Goal: Task Accomplishment & Management: Manage account settings

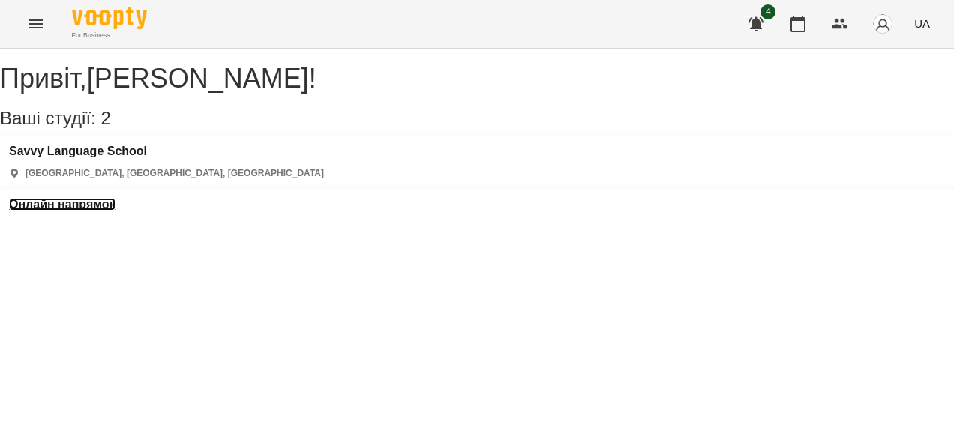
click at [115, 198] on h3 "Онлайн напрямок" at bounding box center [62, 204] width 106 height 13
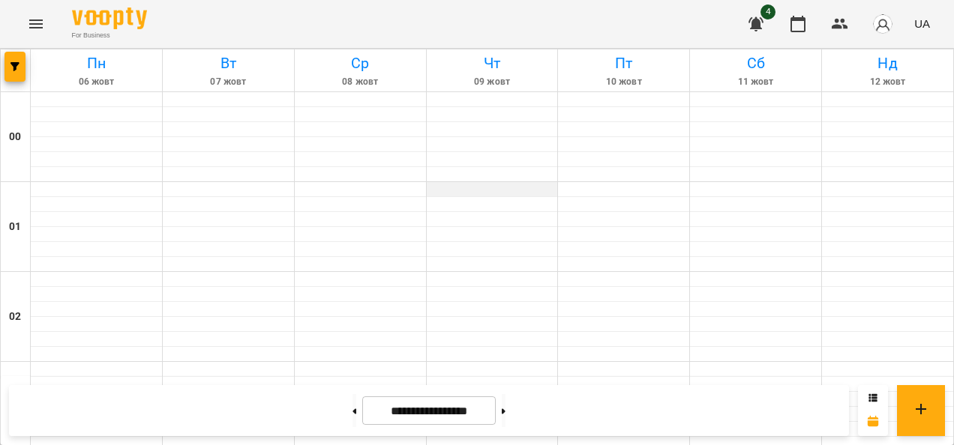
scroll to position [976, 0]
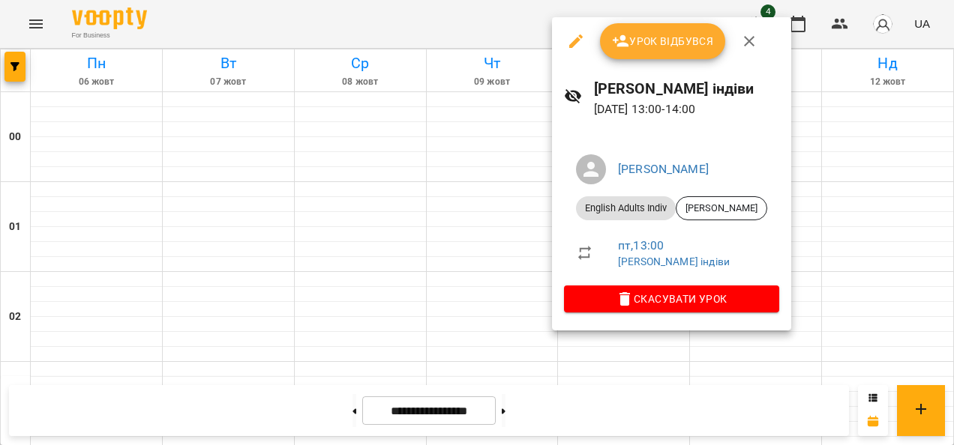
click at [634, 45] on span "Урок відбувся" at bounding box center [663, 41] width 102 height 18
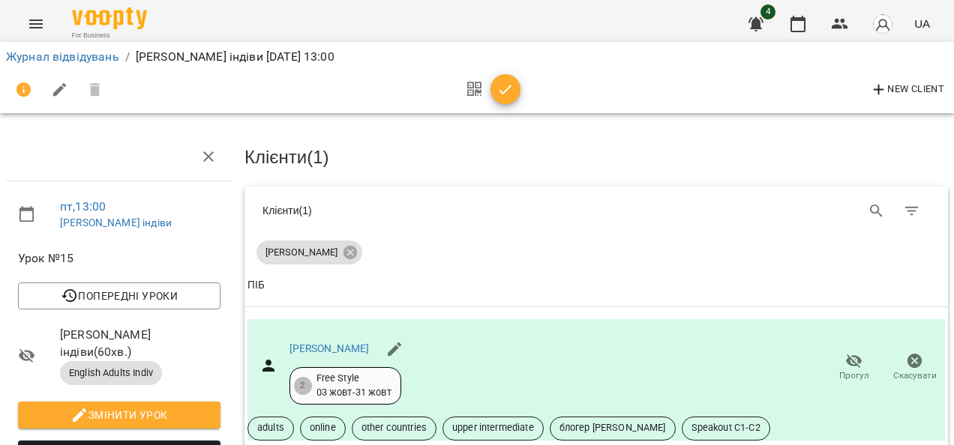
click at [511, 90] on icon "button" at bounding box center [505, 90] width 18 height 18
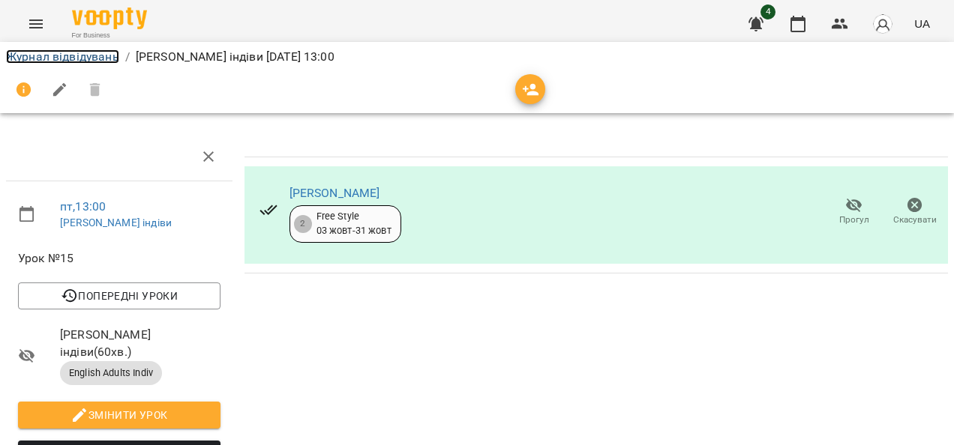
click at [102, 57] on link "Журнал відвідувань" at bounding box center [62, 56] width 113 height 14
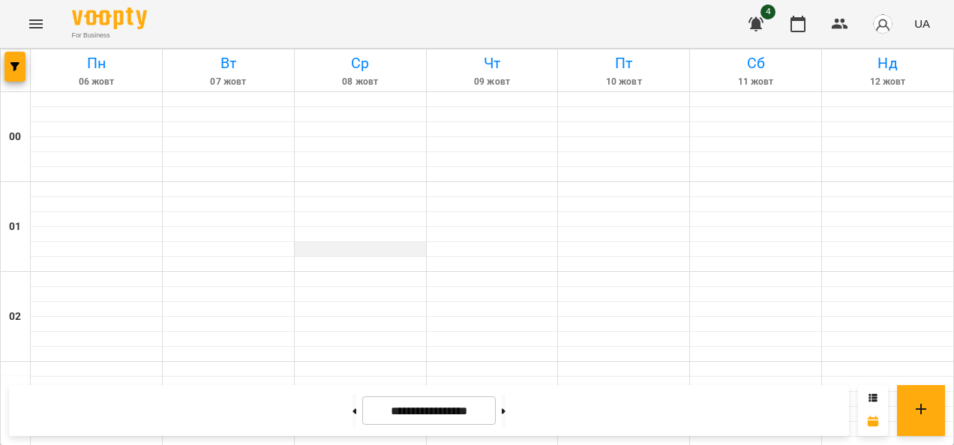
scroll to position [1548, 0]
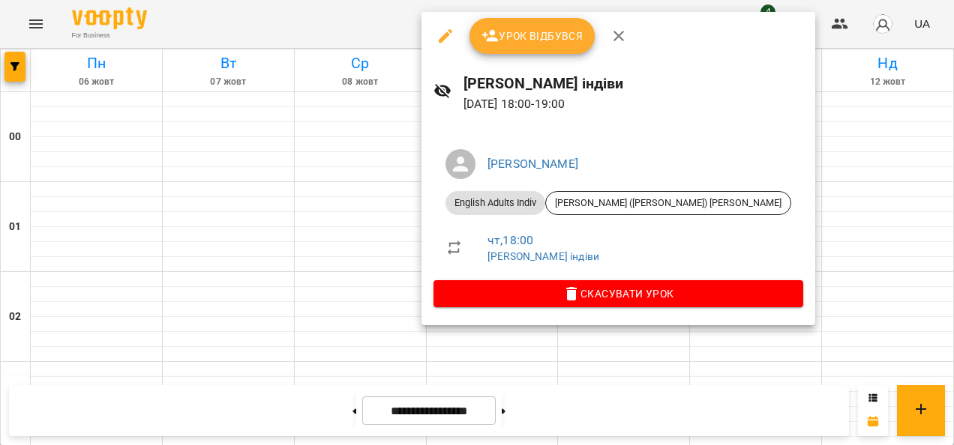
click at [511, 51] on button "Урок відбувся" at bounding box center [532, 36] width 126 height 36
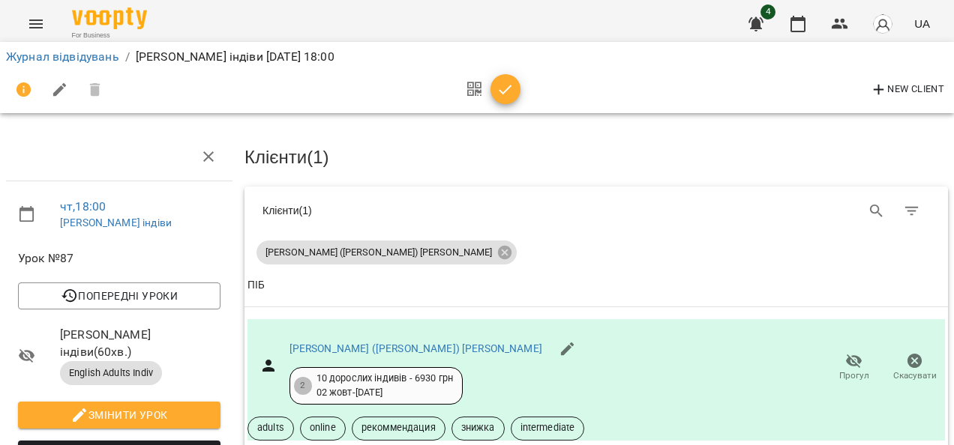
click at [502, 90] on icon "button" at bounding box center [505, 90] width 18 height 18
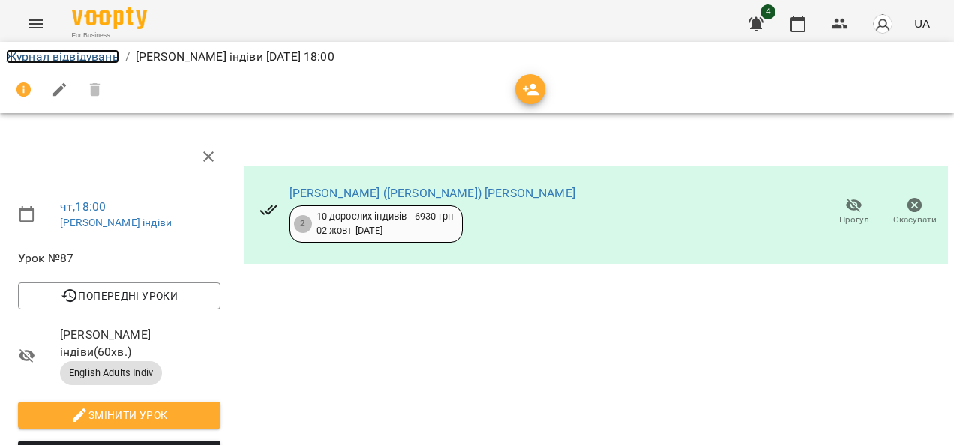
click at [96, 57] on link "Журнал відвідувань" at bounding box center [62, 56] width 113 height 14
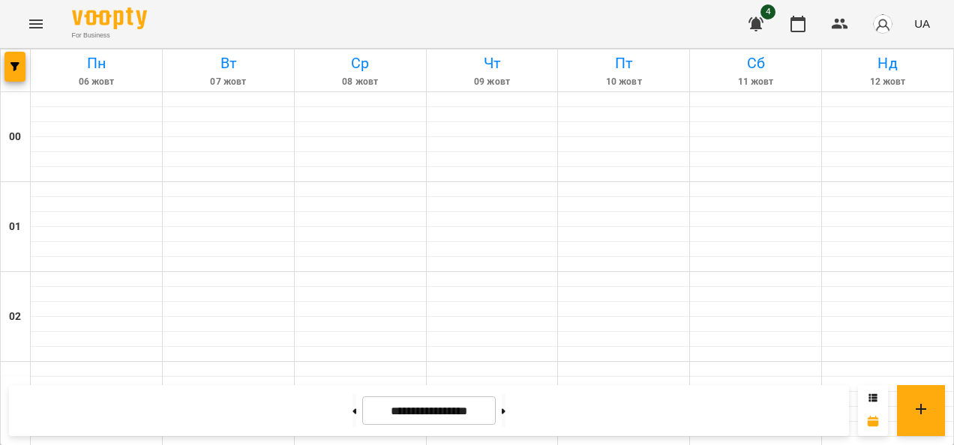
scroll to position [1083, 0]
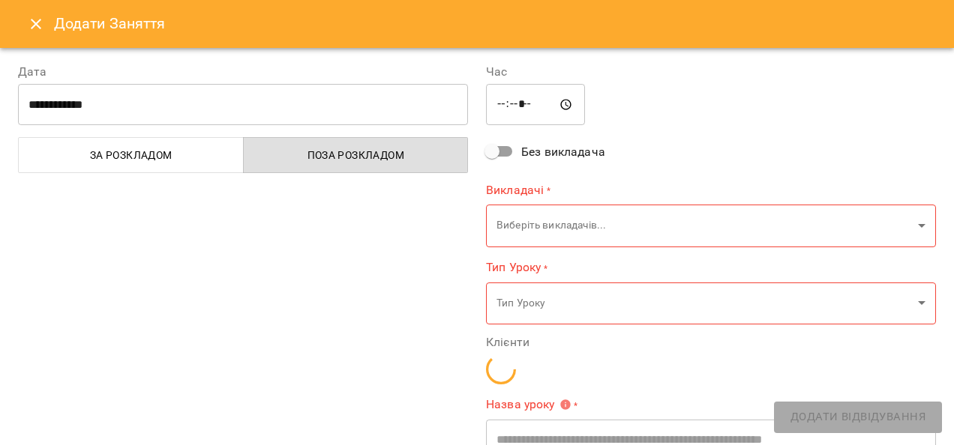
type input "**********"
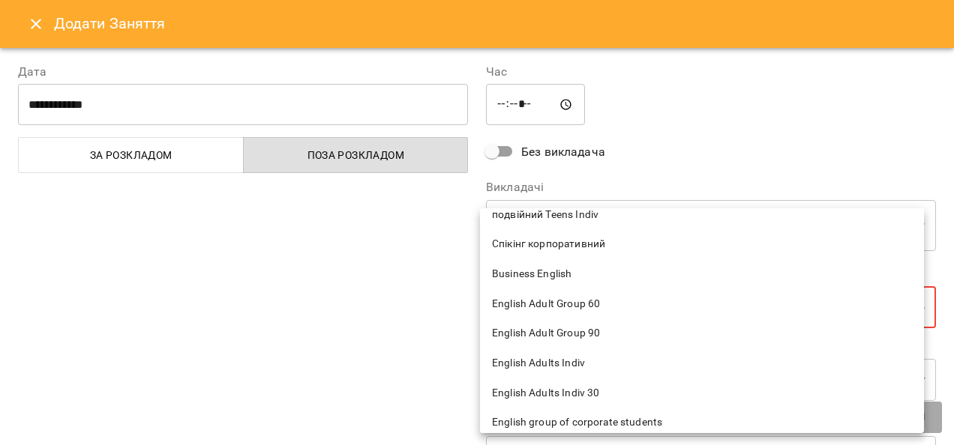
scroll to position [205, 0]
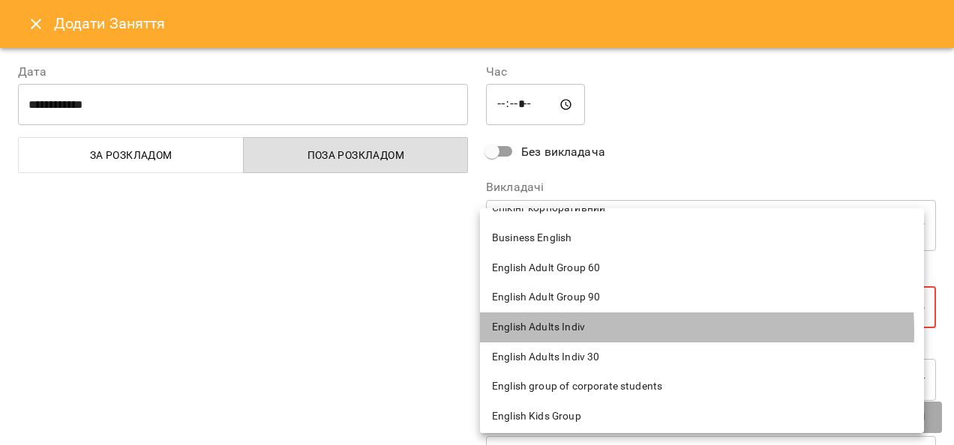
click at [553, 332] on span "English Adults Indiv" at bounding box center [702, 327] width 420 height 15
type input "**********"
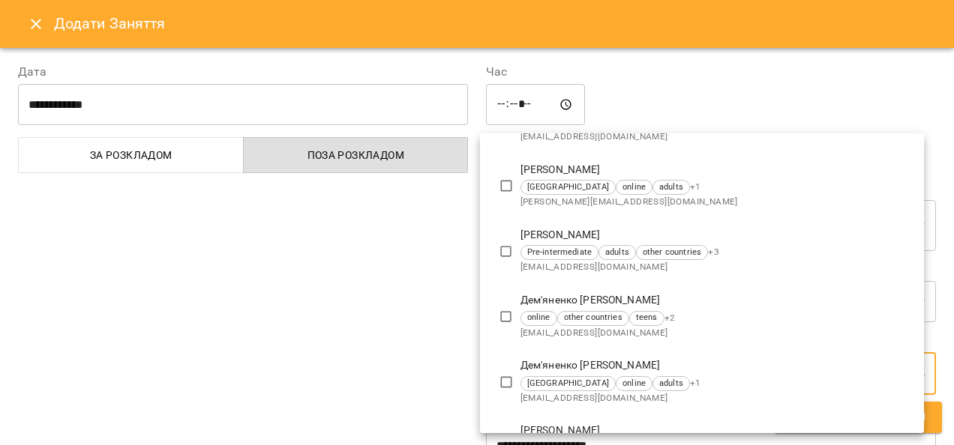
scroll to position [259, 0]
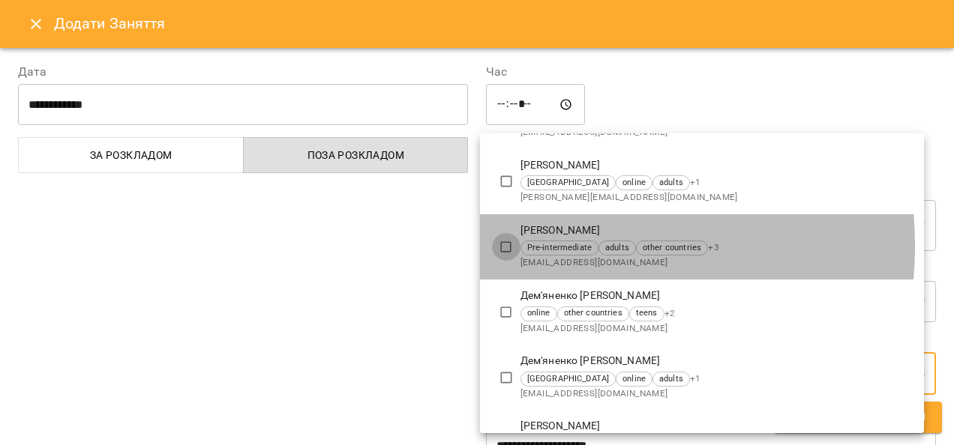
type input "**********"
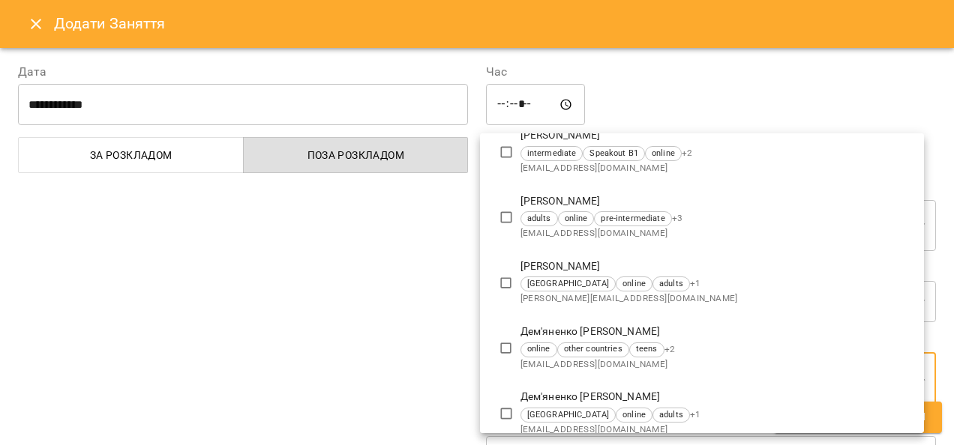
scroll to position [15, 0]
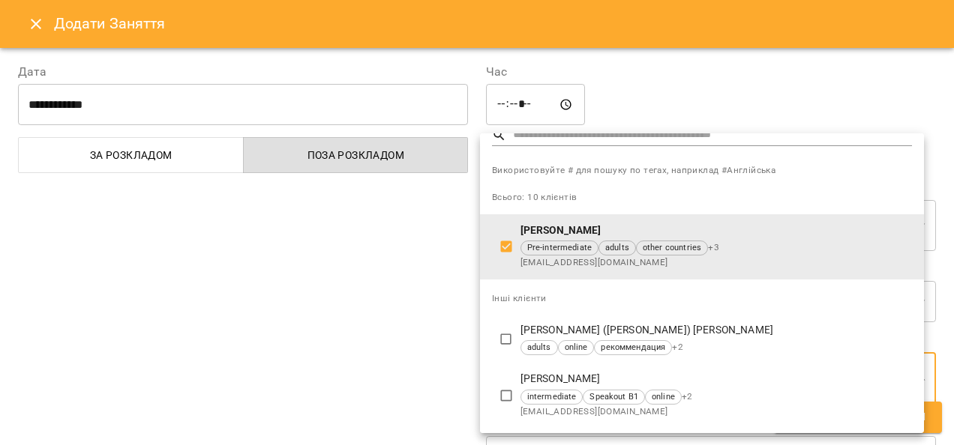
click at [448, 286] on div at bounding box center [477, 222] width 954 height 445
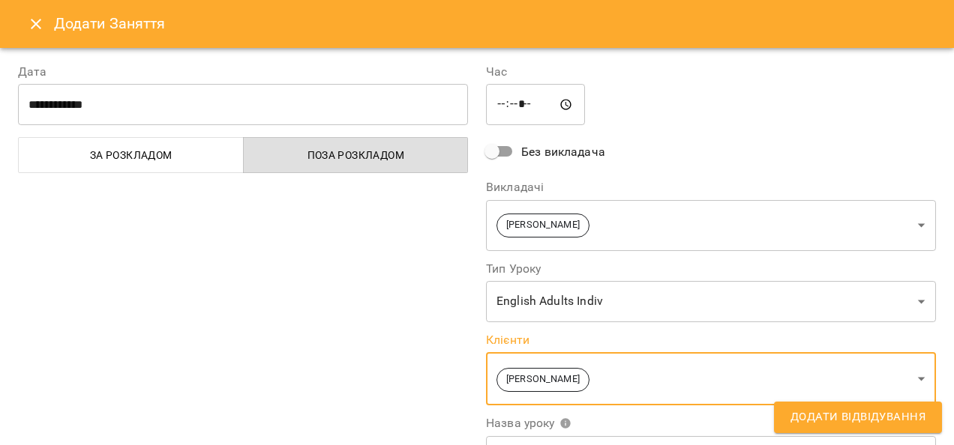
click at [835, 417] on span "Додати Відвідування" at bounding box center [857, 417] width 135 height 19
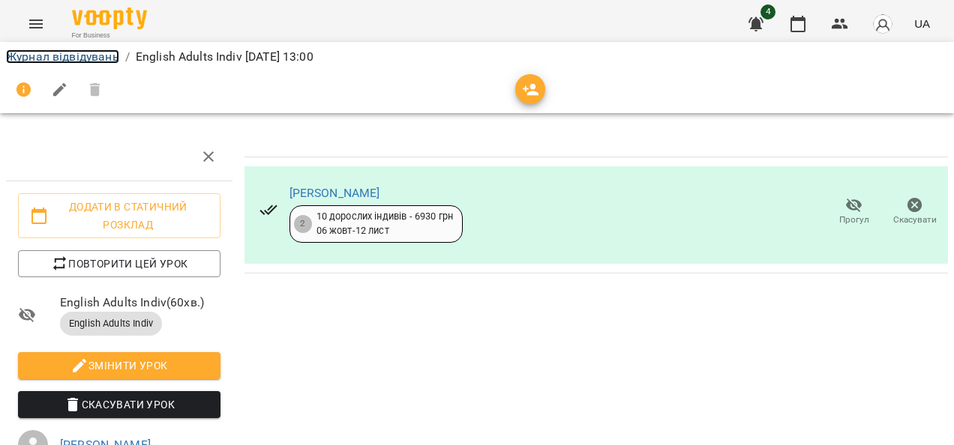
click at [94, 55] on link "Журнал відвідувань" at bounding box center [62, 56] width 113 height 14
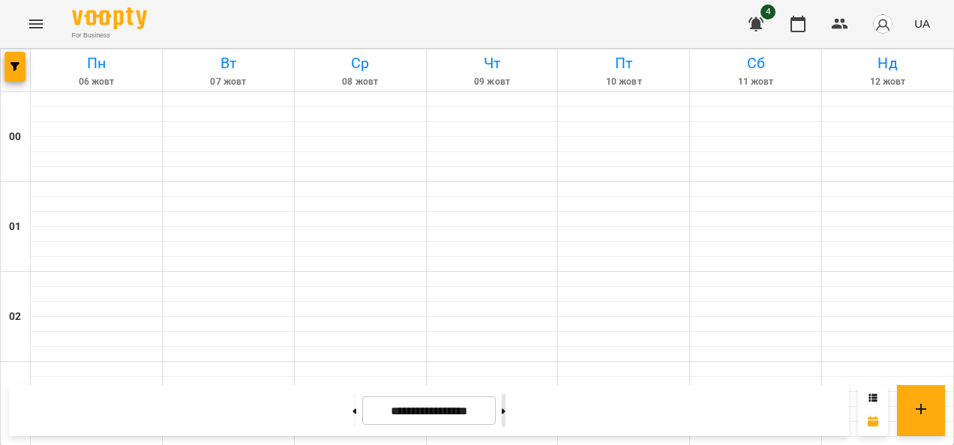
click at [505, 415] on button at bounding box center [504, 410] width 4 height 33
type input "**********"
